Goal: Browse casually: Explore the website without a specific task or goal

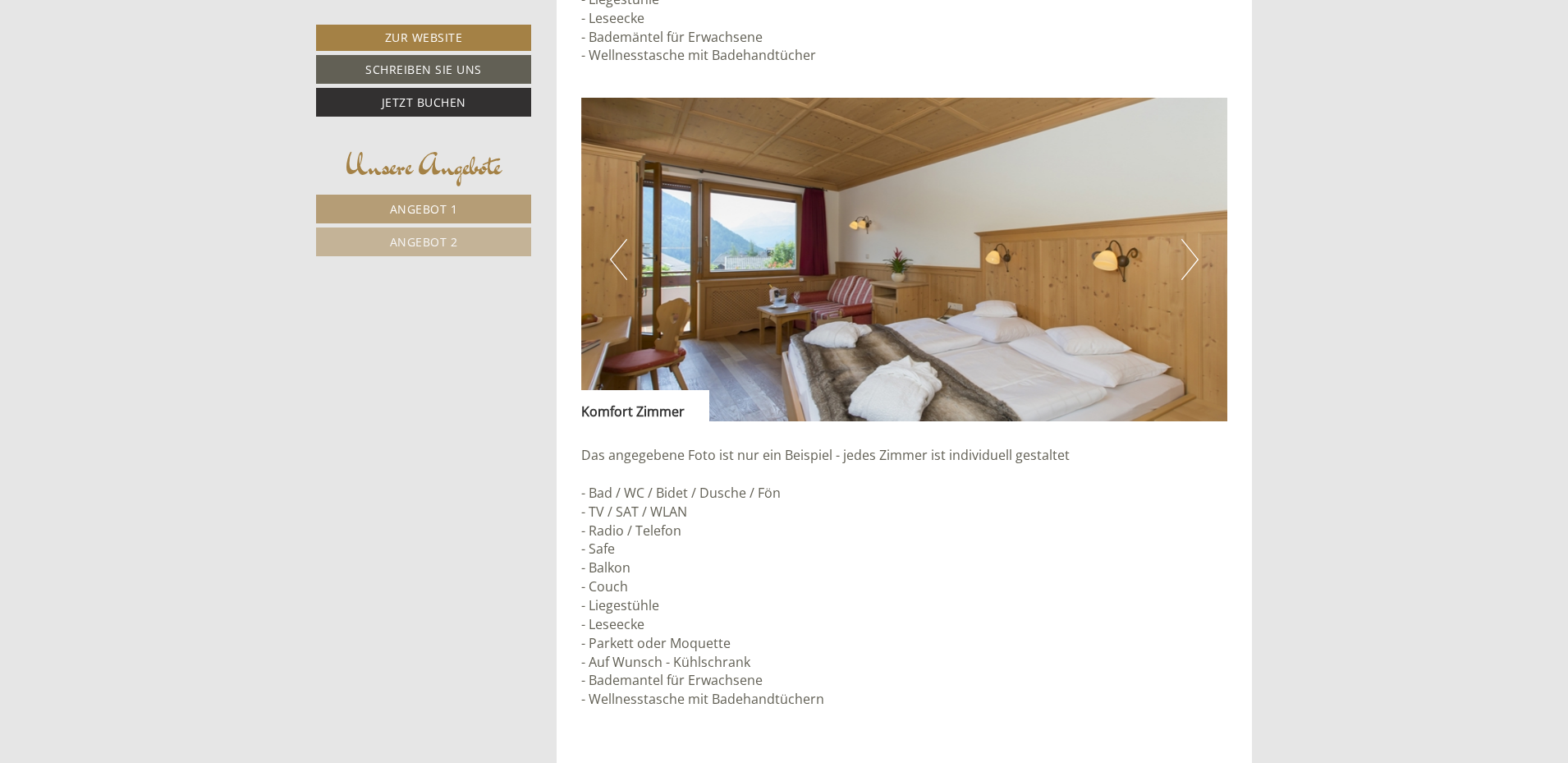
scroll to position [3779, 0]
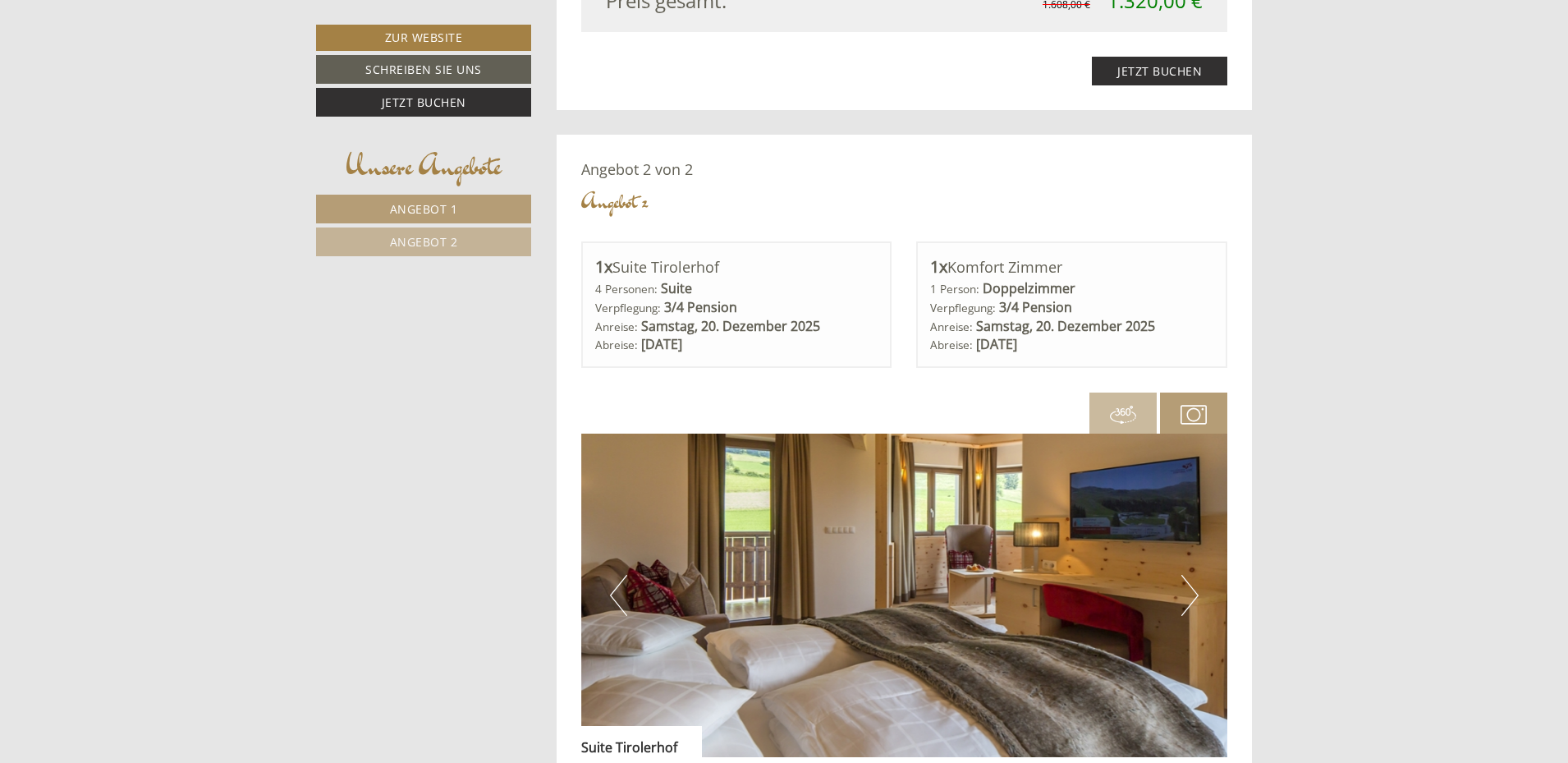
scroll to position [2957, 0]
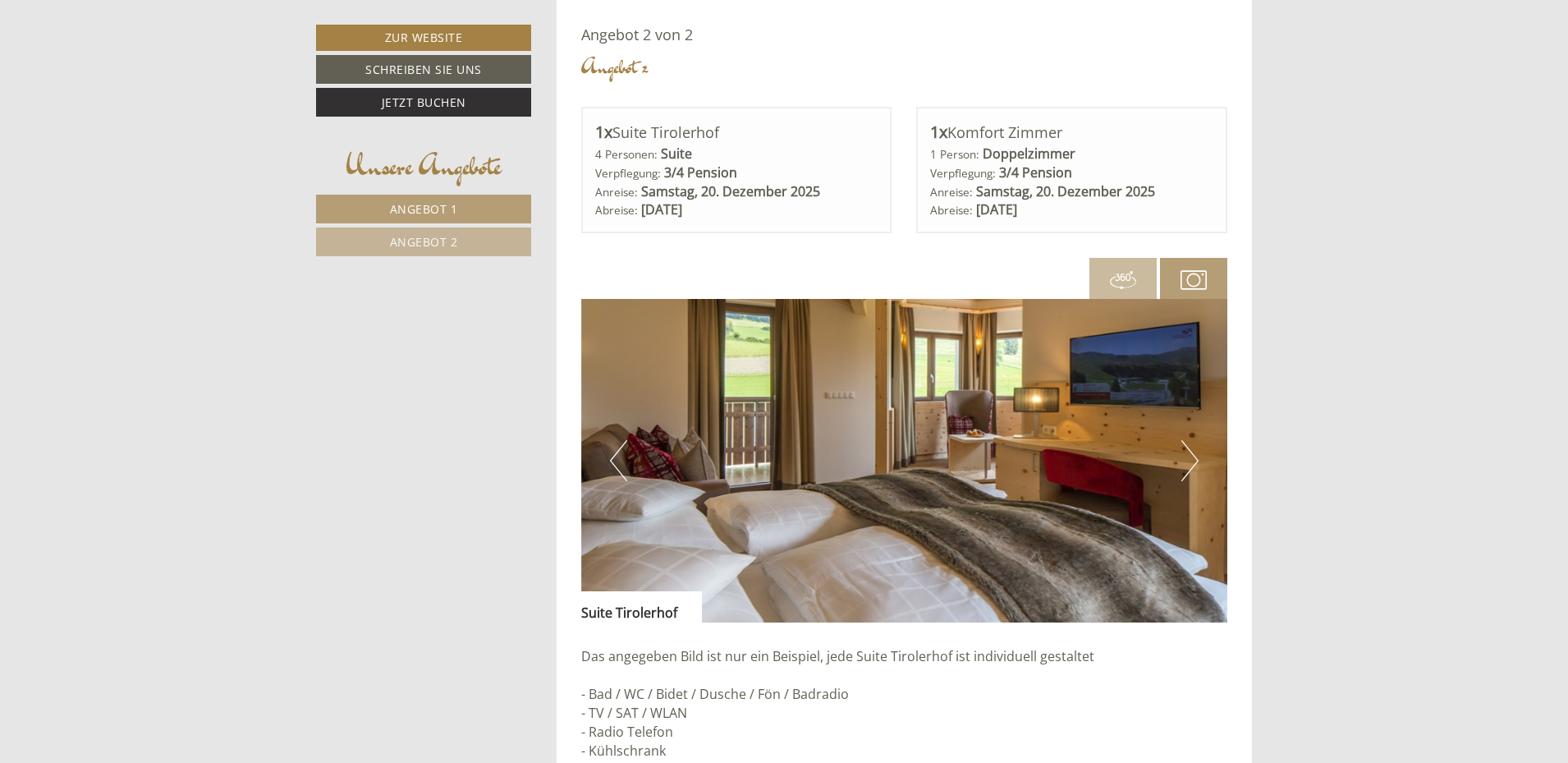
click at [1191, 463] on button "Next" at bounding box center [1190, 460] width 18 height 41
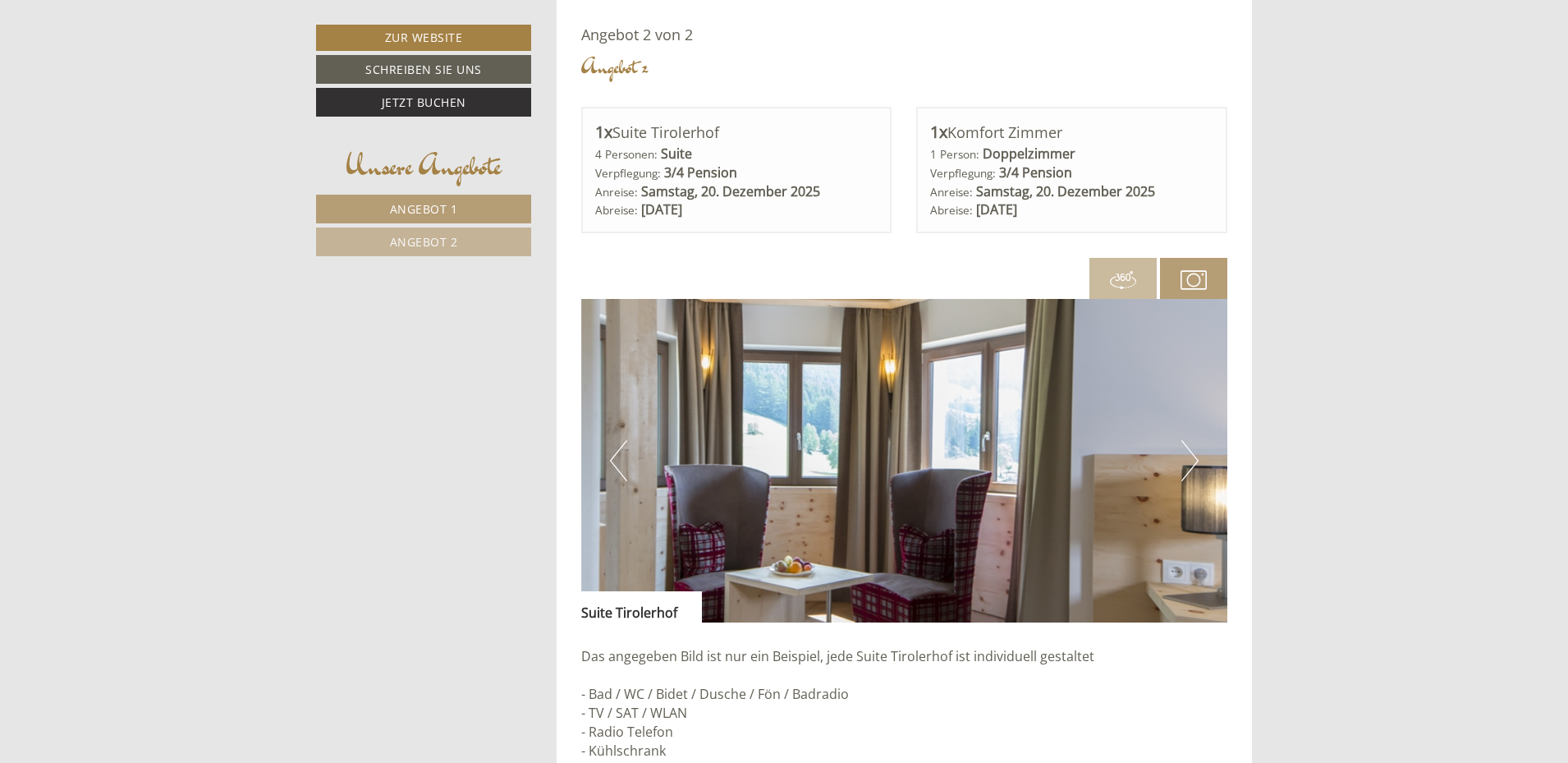
click at [1191, 463] on button "Next" at bounding box center [1190, 460] width 18 height 41
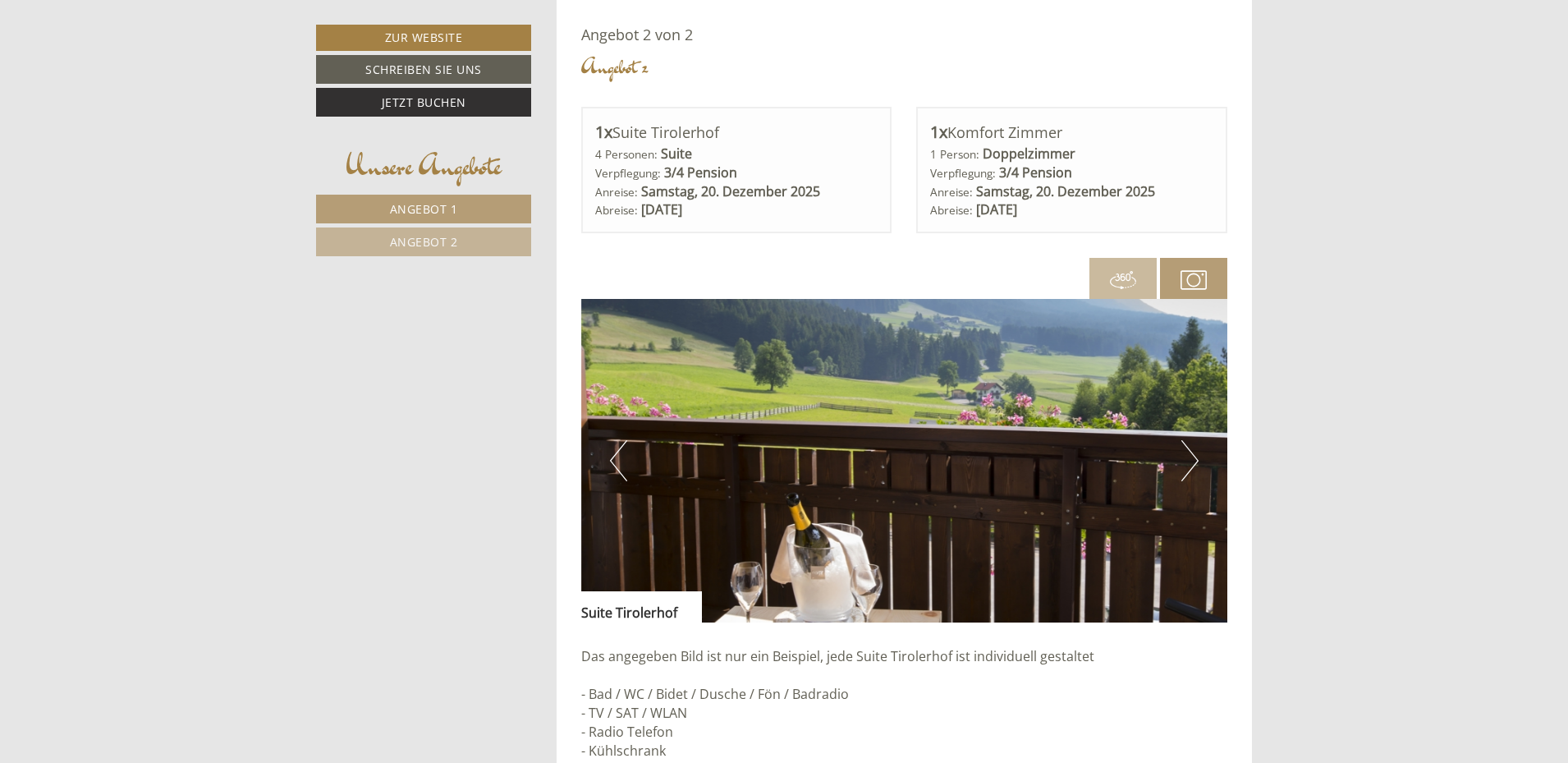
click at [1191, 463] on button "Next" at bounding box center [1190, 460] width 18 height 41
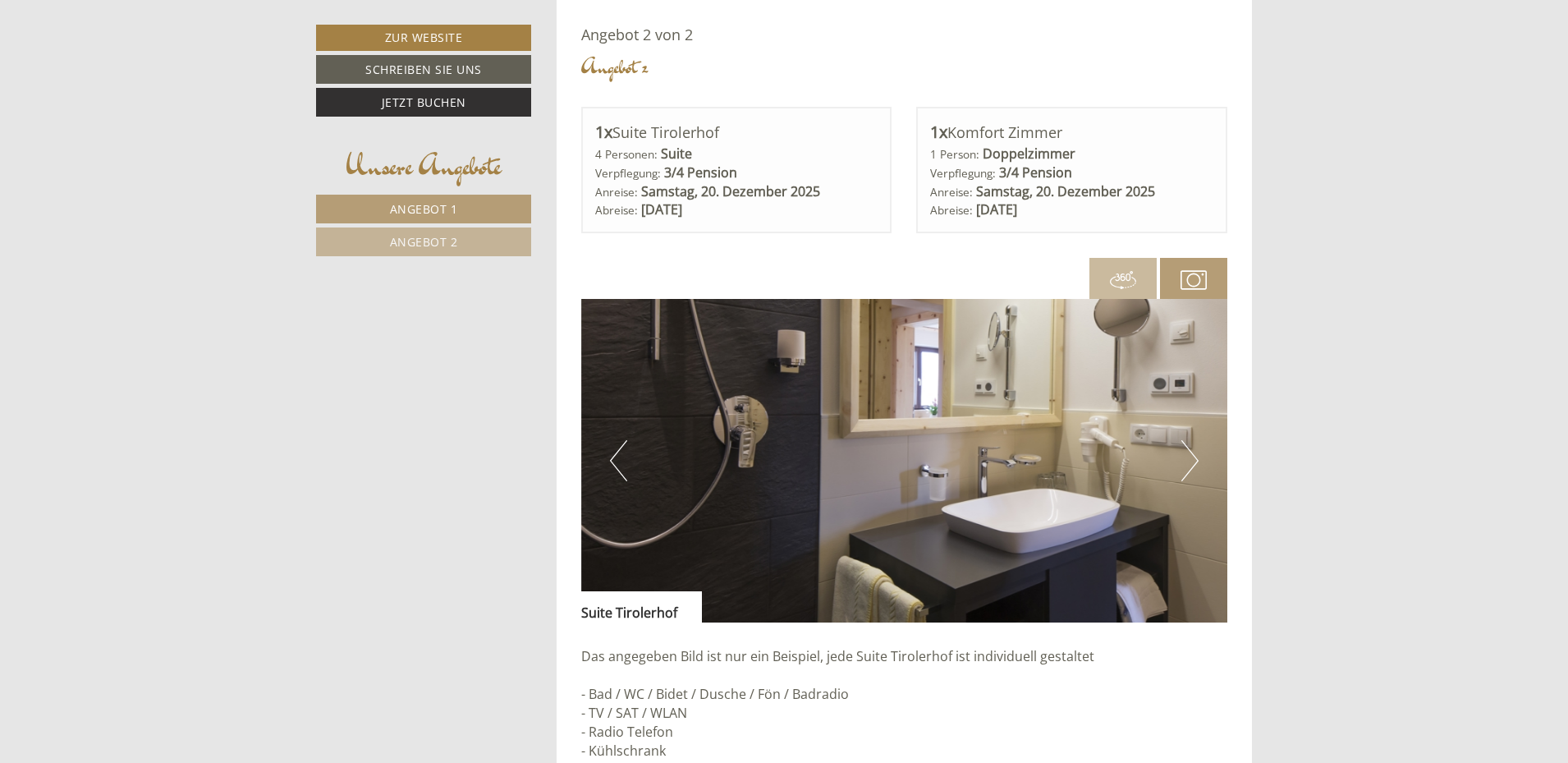
click at [1191, 463] on button "Next" at bounding box center [1190, 460] width 18 height 41
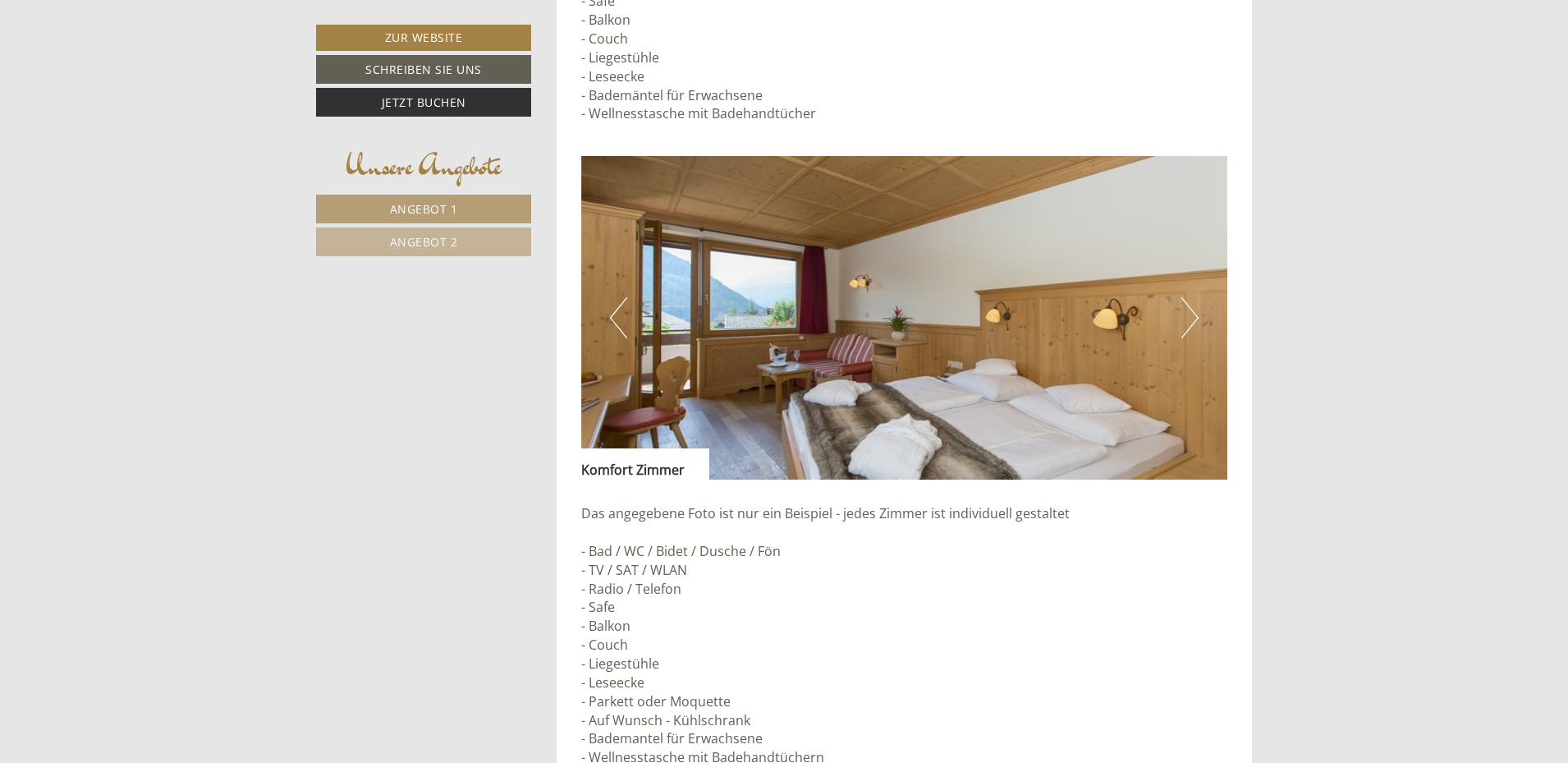
scroll to position [3779, 0]
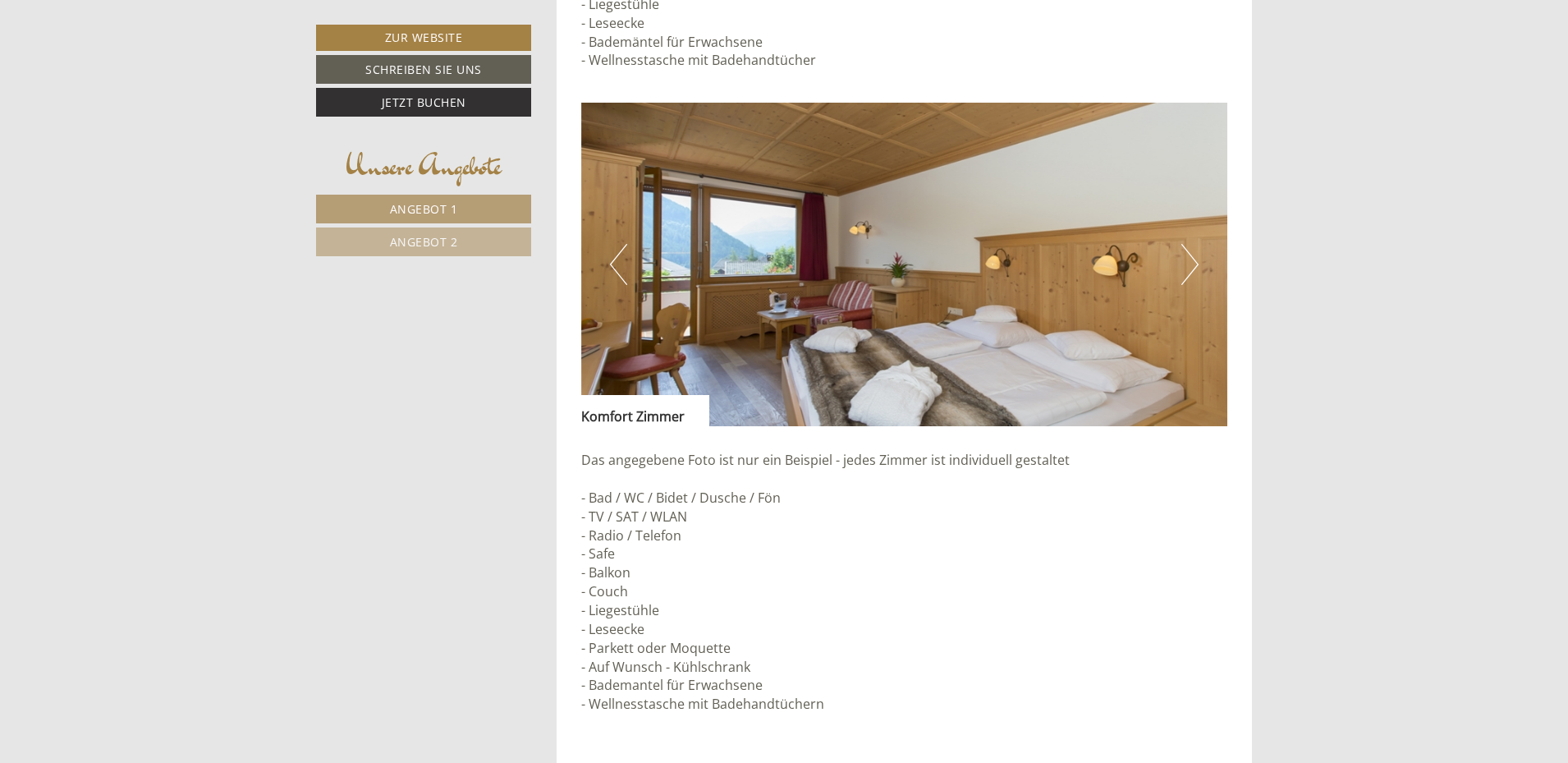
click at [1192, 259] on button "Next" at bounding box center [1190, 264] width 18 height 41
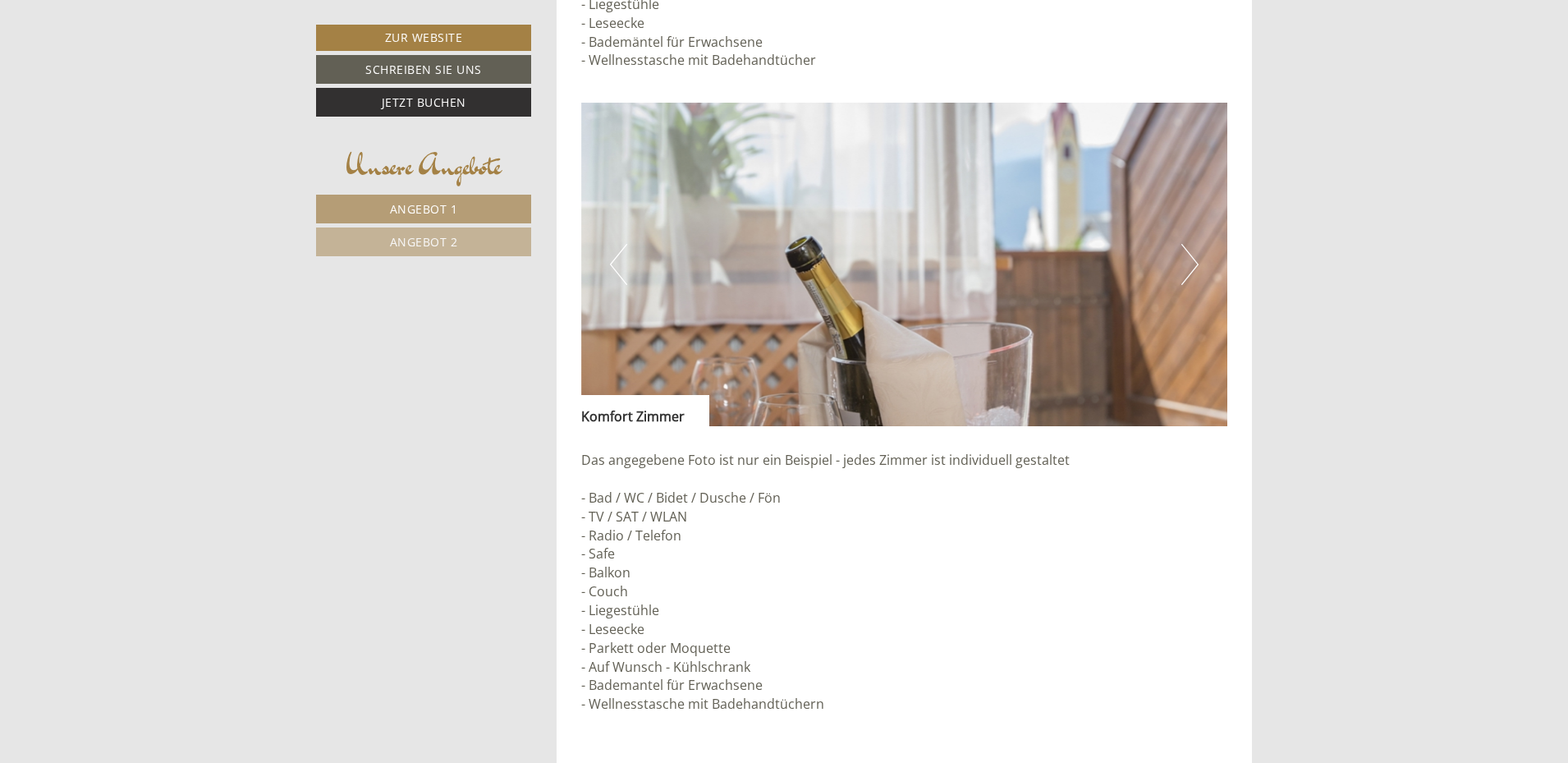
click at [1192, 259] on button "Next" at bounding box center [1190, 264] width 18 height 41
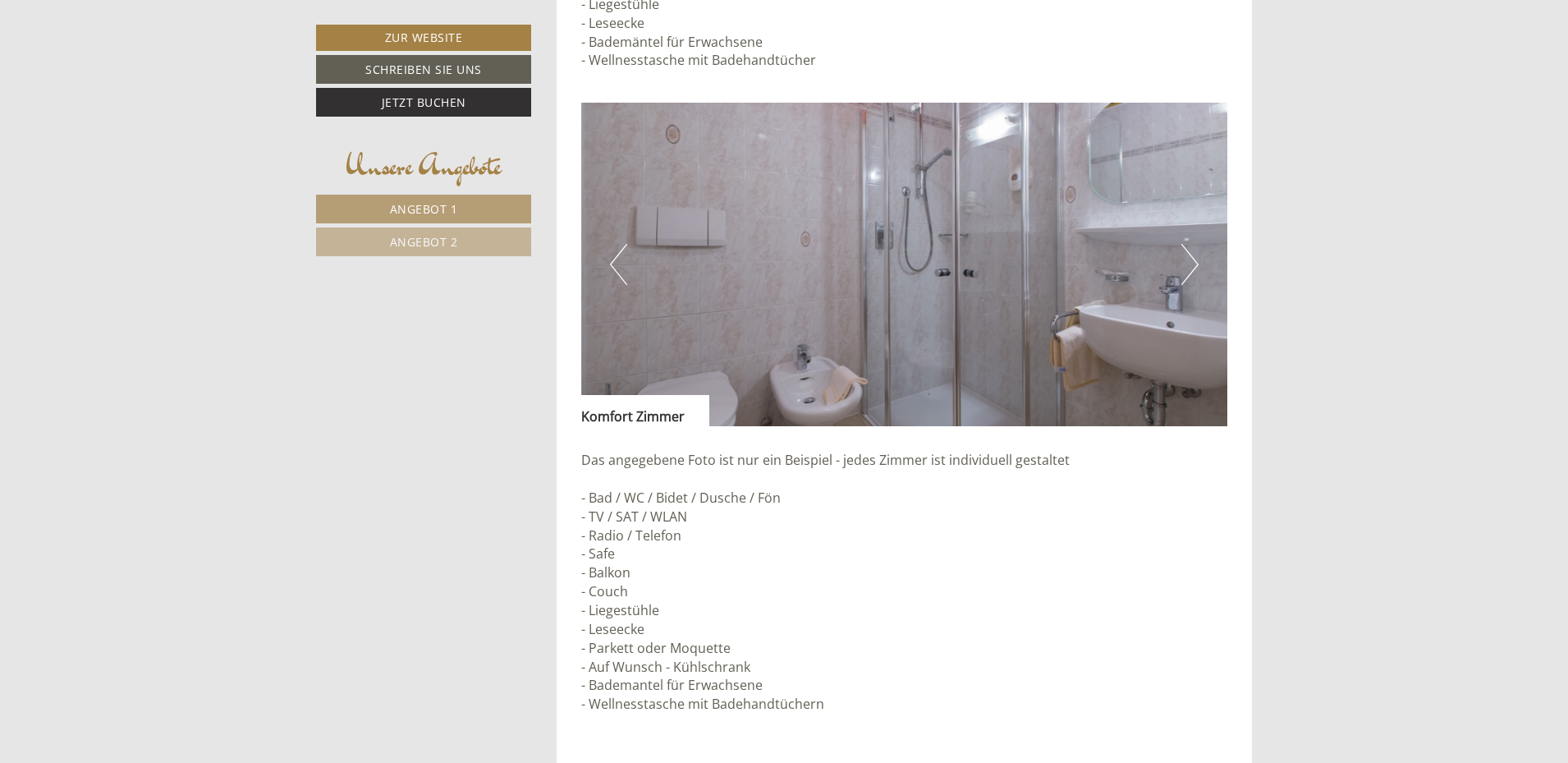
click at [1192, 259] on button "Next" at bounding box center [1190, 264] width 18 height 41
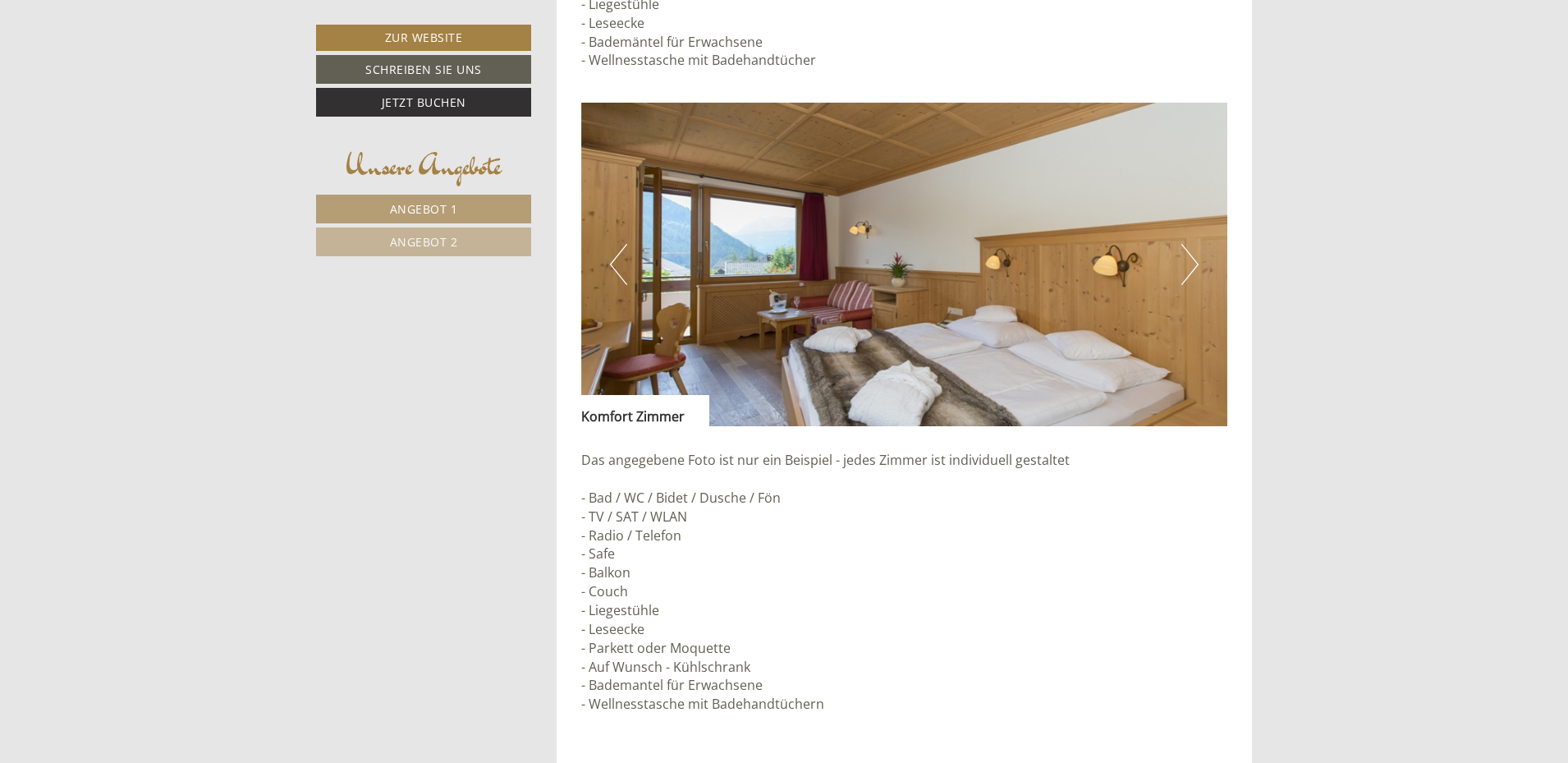
click at [1192, 259] on button "Next" at bounding box center [1190, 264] width 18 height 41
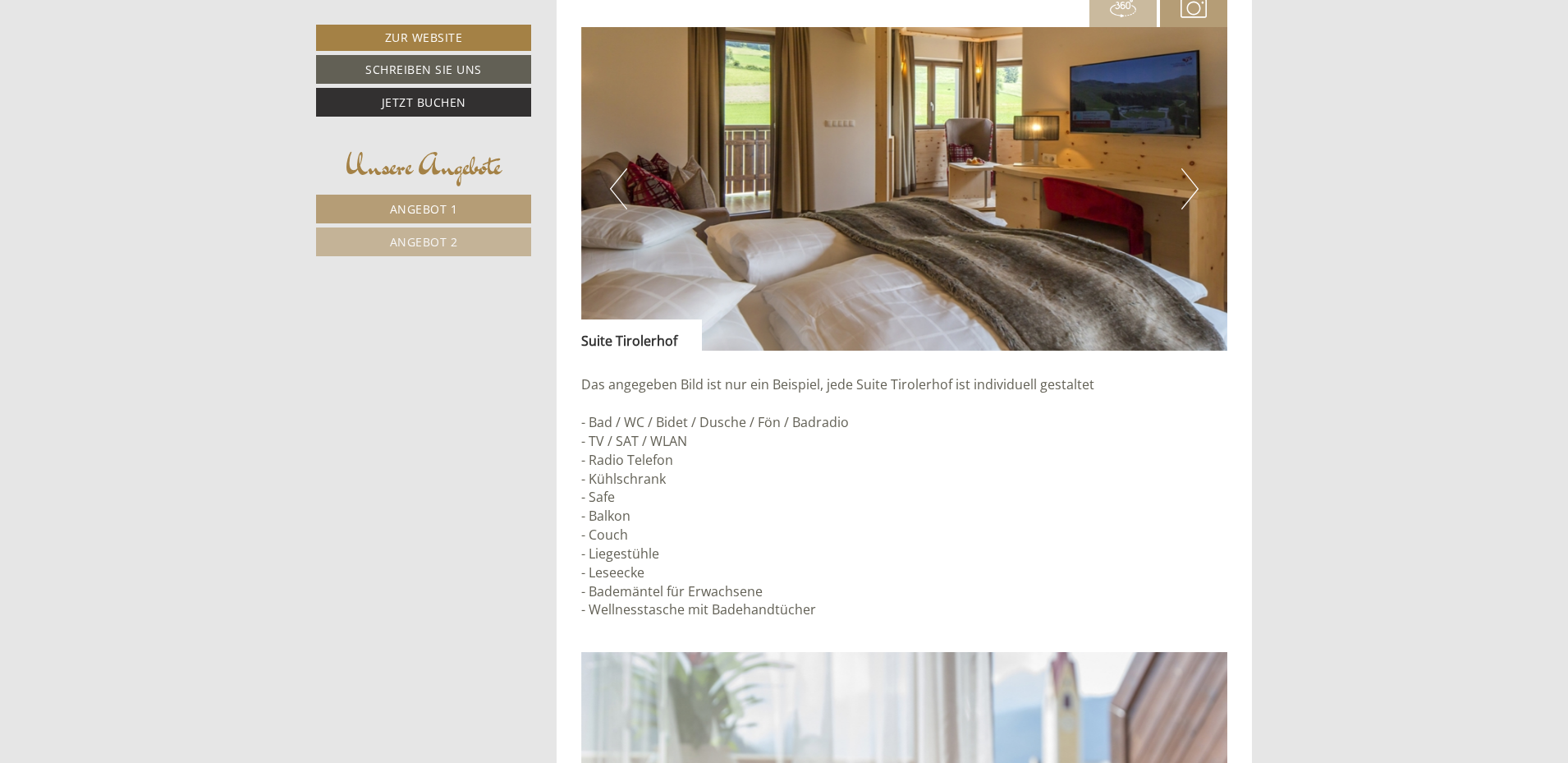
scroll to position [3203, 0]
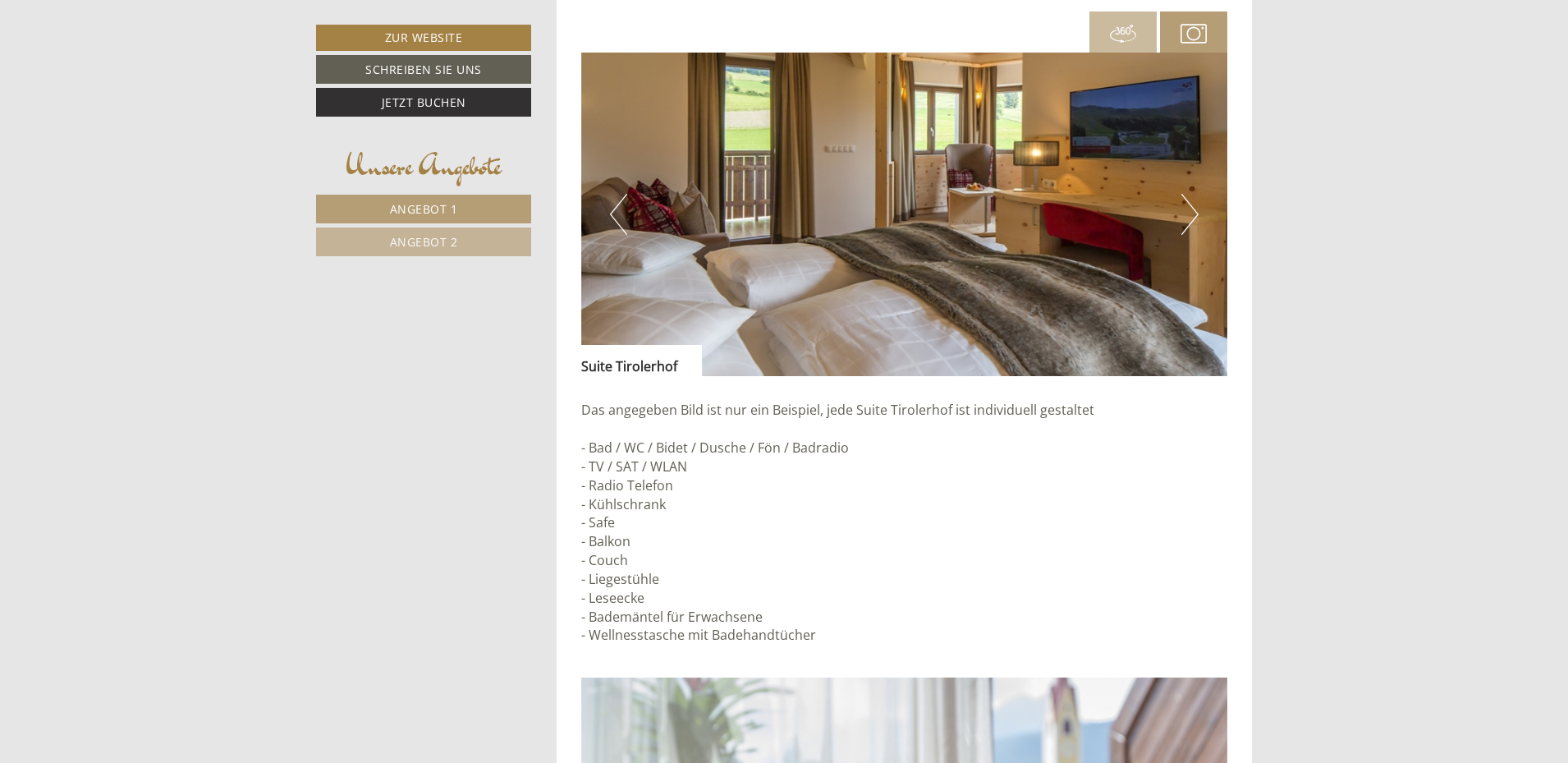
click at [1201, 213] on img at bounding box center [905, 214] width 647 height 324
click at [1190, 207] on button "Next" at bounding box center [1190, 214] width 18 height 41
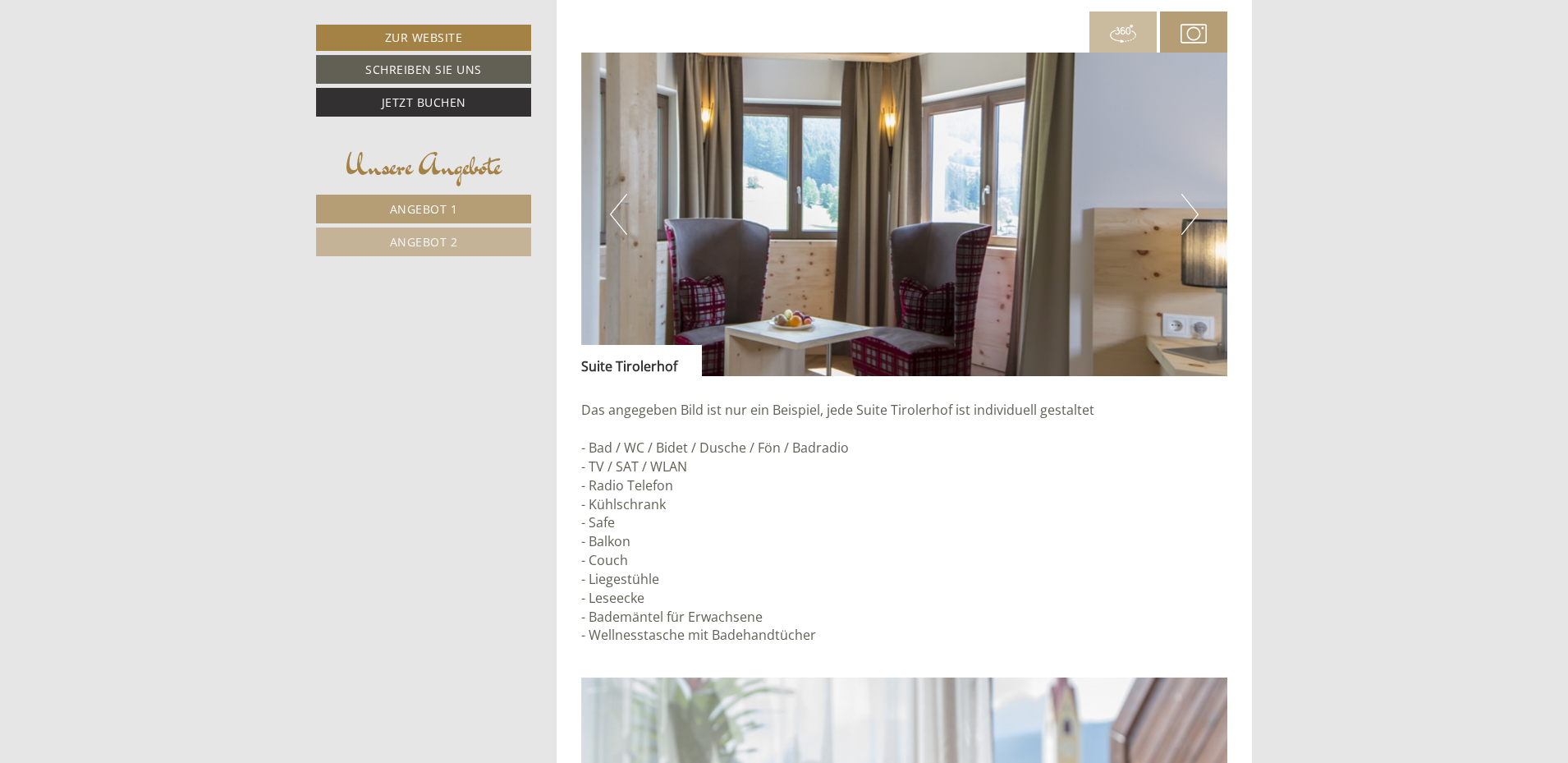
click at [1190, 207] on button "Next" at bounding box center [1190, 214] width 18 height 41
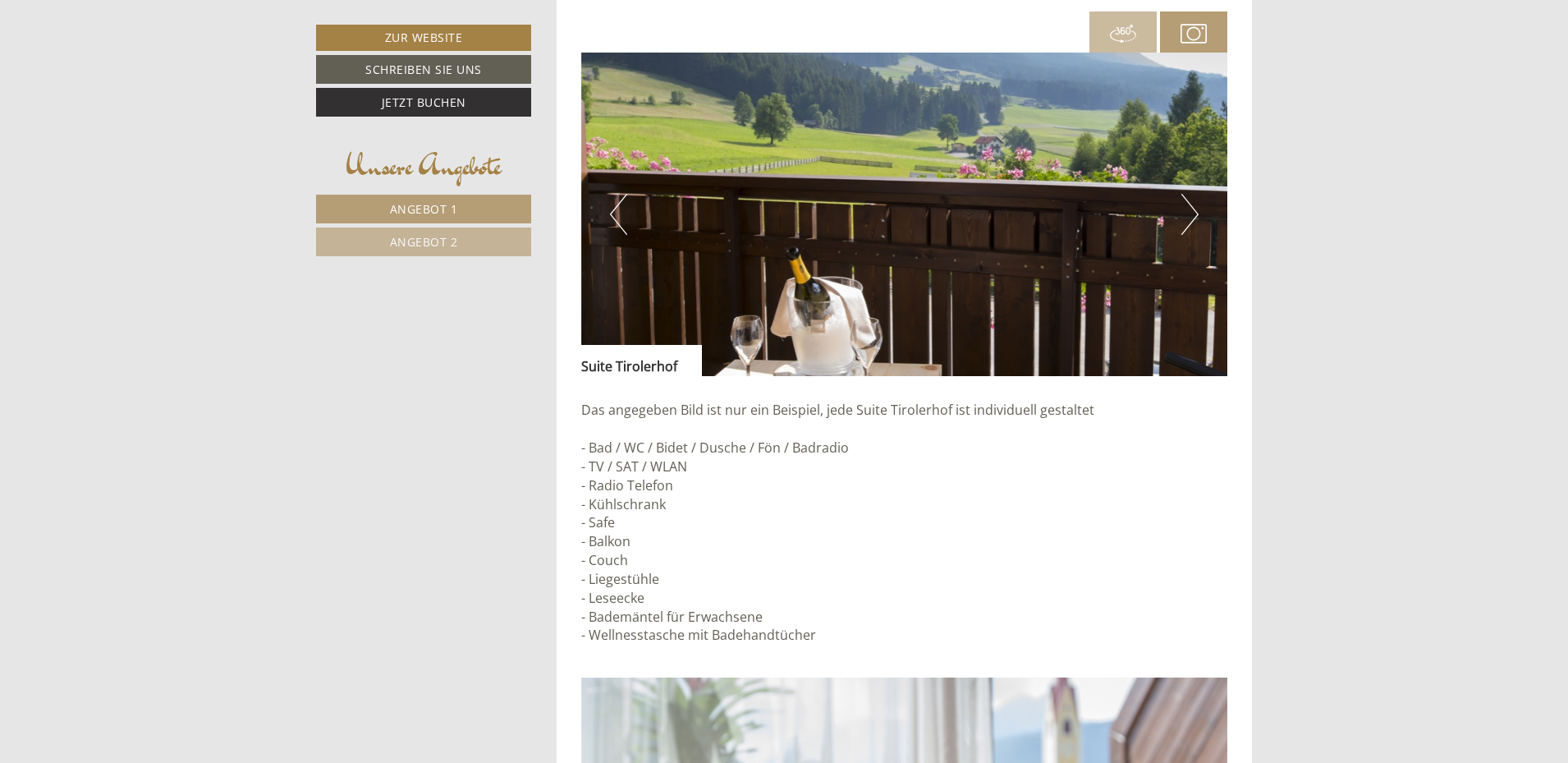
click at [1190, 207] on button "Next" at bounding box center [1190, 214] width 18 height 41
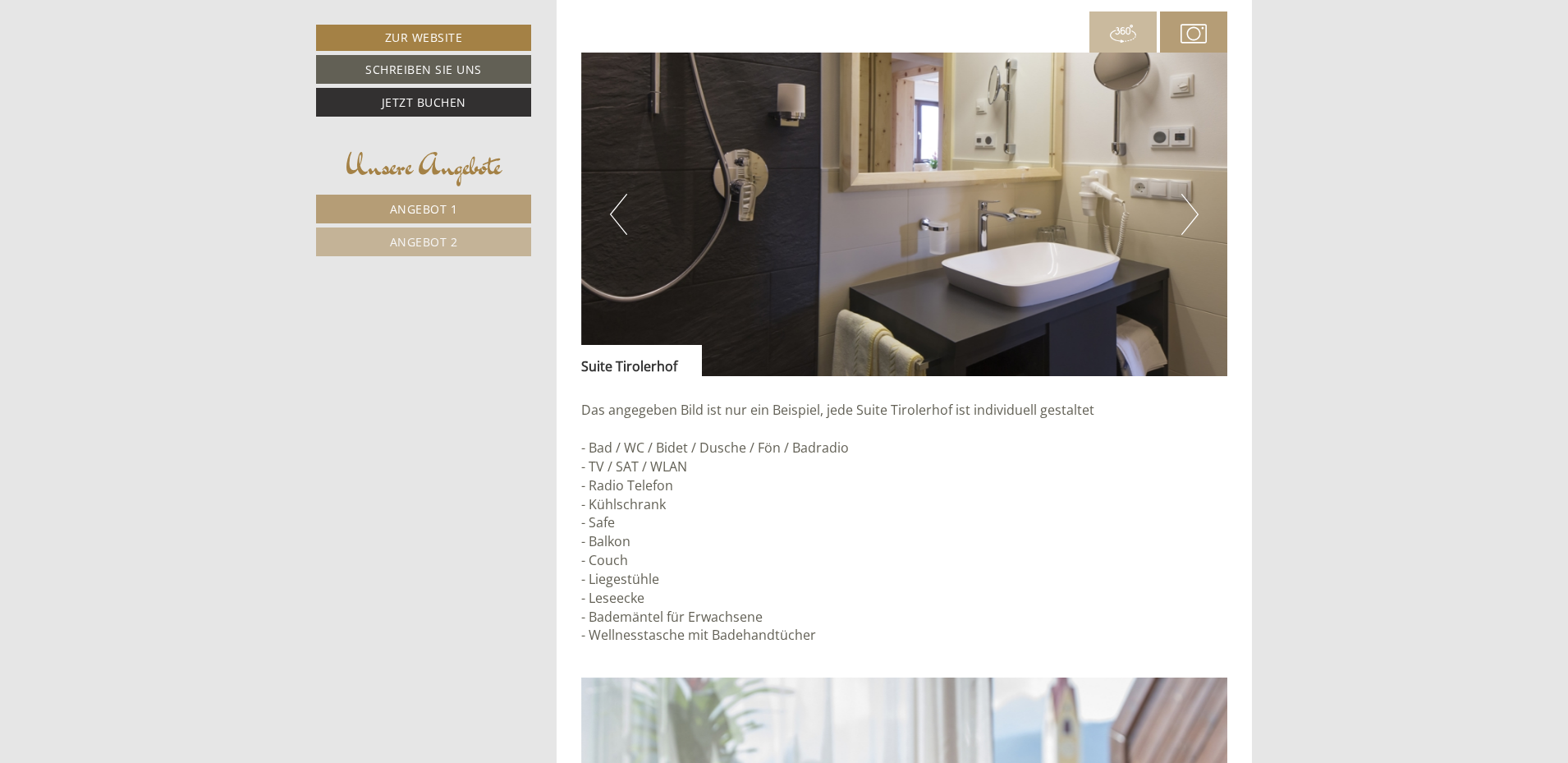
click at [1190, 207] on button "Next" at bounding box center [1190, 214] width 18 height 41
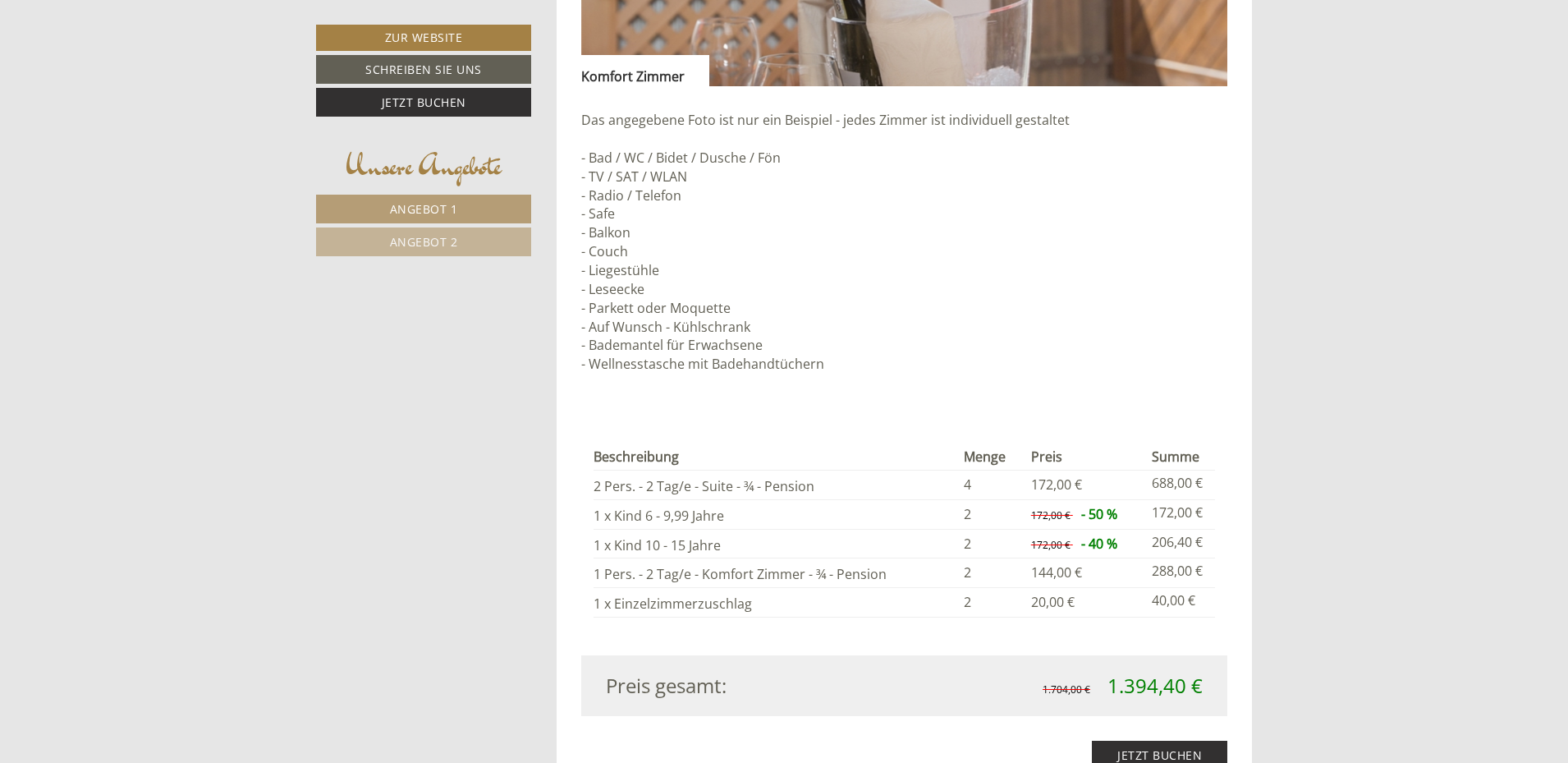
scroll to position [4190, 0]
